Goal: Task Accomplishment & Management: Manage account settings

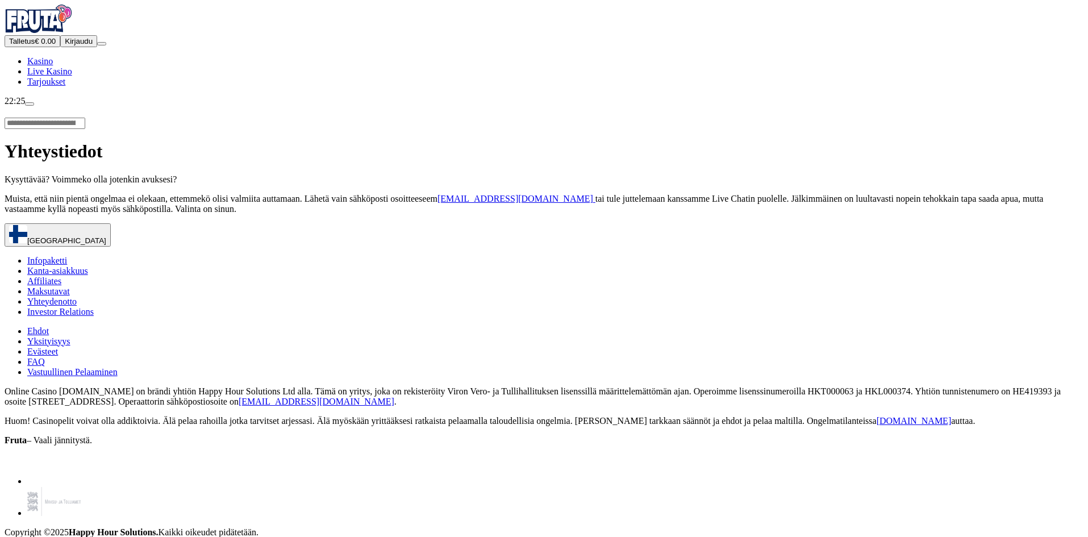
click at [65, 45] on span "Kirjaudu" at bounding box center [79, 41] width 28 height 9
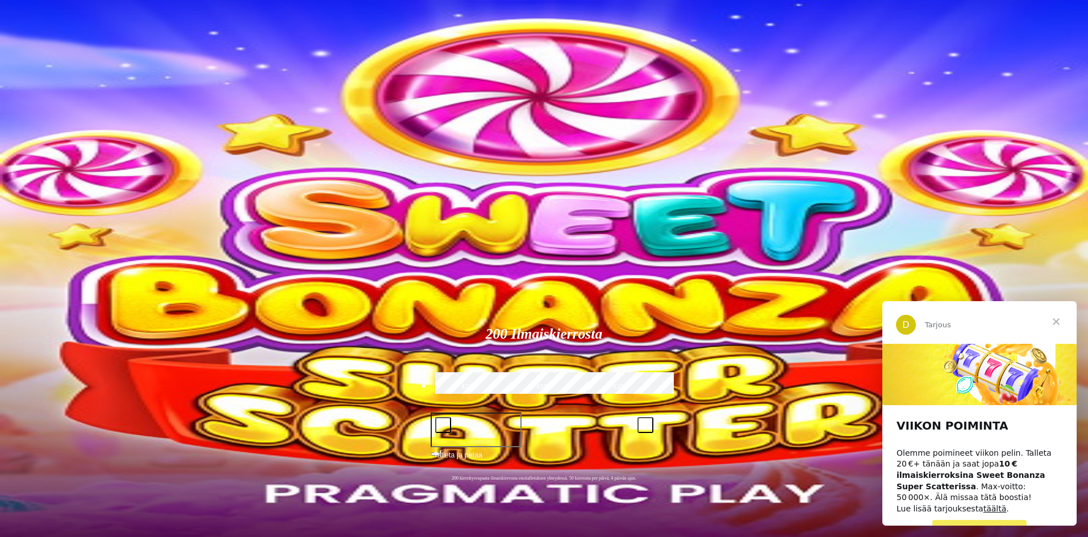
click at [30, 217] on span "menu icon" at bounding box center [30, 217] width 0 height 0
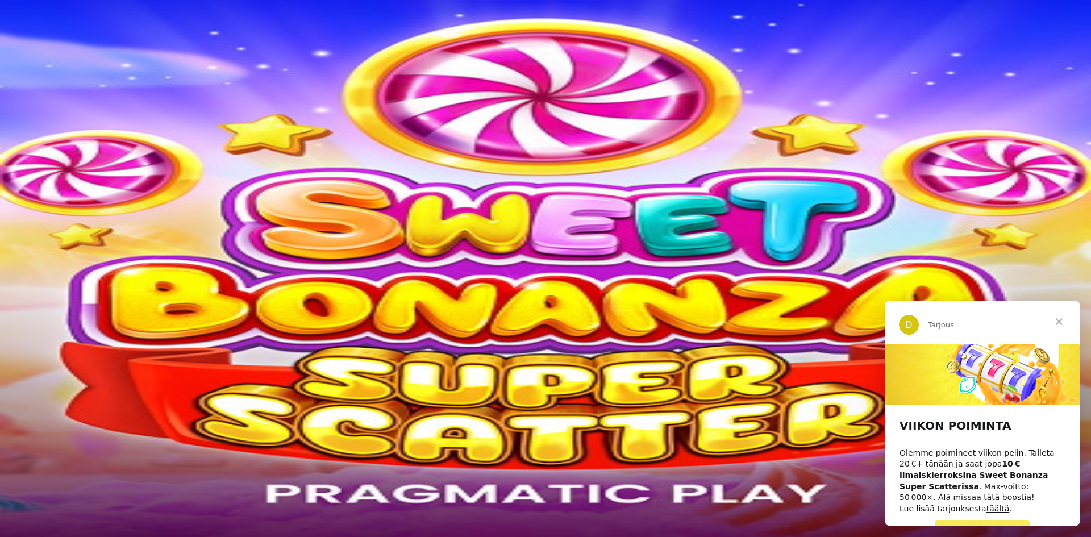
click at [69, 435] on span "Rajoitukset" at bounding box center [51, 439] width 38 height 9
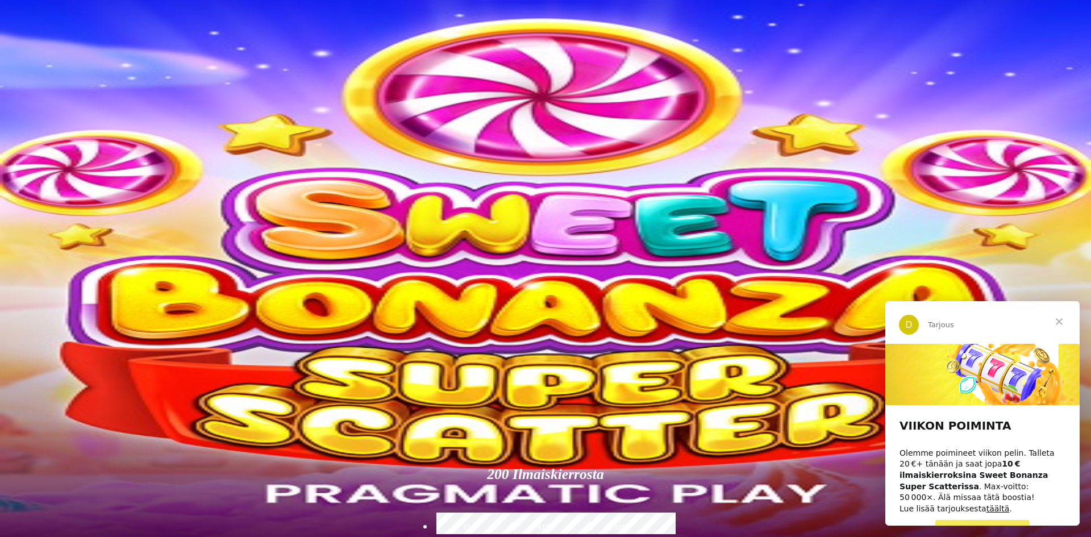
click at [49, 347] on button "Tappioraja" at bounding box center [27, 353] width 44 height 12
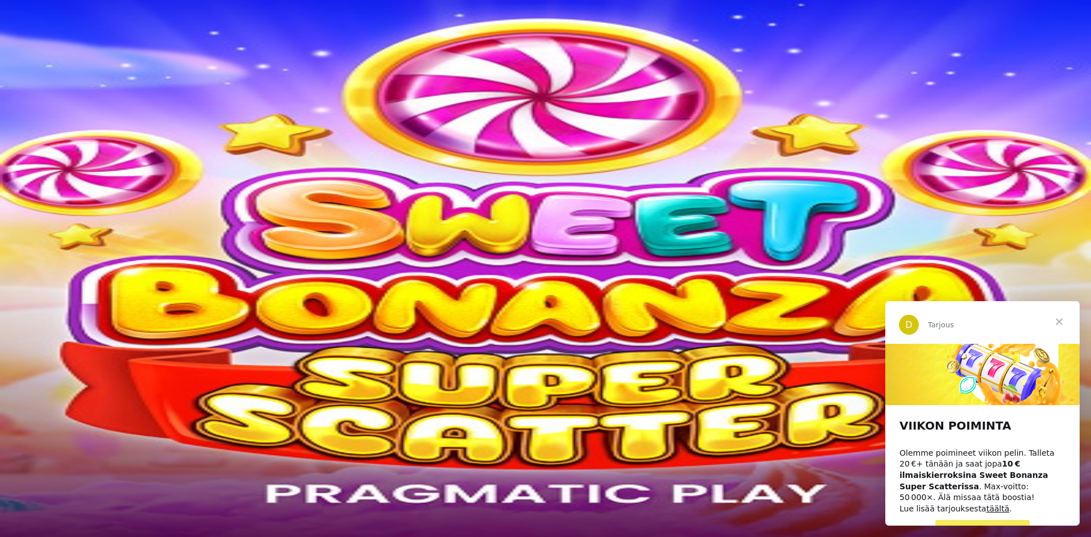
click at [382, 368] on label "Viikossa" at bounding box center [557, 376] width 350 height 16
click at [736, 368] on label "Kuukaudessa" at bounding box center [911, 376] width 350 height 16
click at [70, 335] on button "Netto talletusraja" at bounding box center [38, 341] width 66 height 12
click at [559, 356] on label "Kuukaudessa" at bounding box center [822, 364] width 527 height 16
click at [205, 356] on label "Viikossa" at bounding box center [290, 364] width 527 height 16
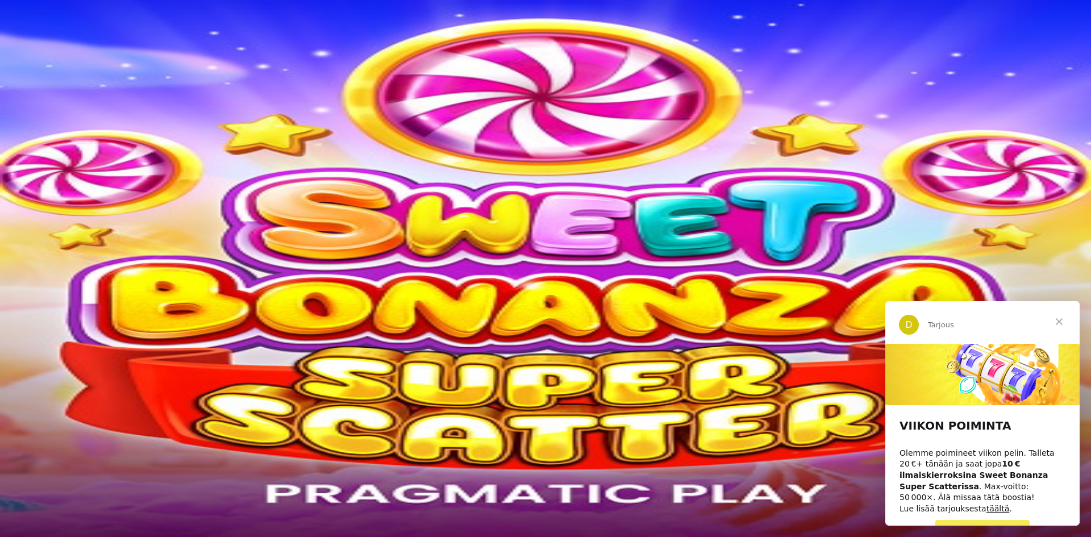
click at [49, 465] on button "Tappioraja" at bounding box center [27, 471] width 44 height 12
click at [382, 368] on label "Viikossa" at bounding box center [557, 376] width 350 height 16
click at [195, 368] on label "Päivässä" at bounding box center [202, 376] width 350 height 16
click at [441, 477] on div at bounding box center [546, 477] width 1082 height 0
